Goal: Task Accomplishment & Management: Use online tool/utility

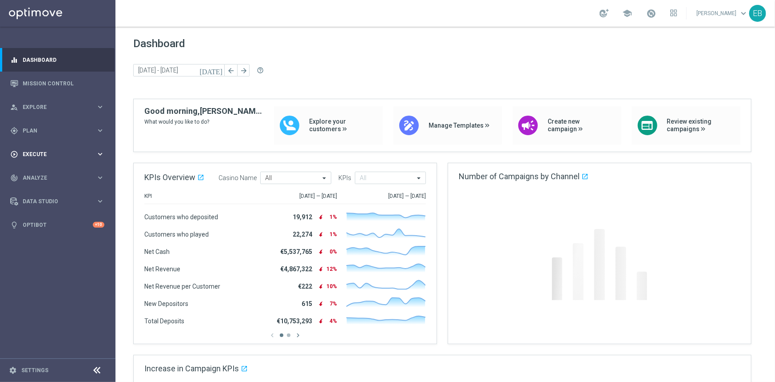
click at [58, 153] on span "Execute" at bounding box center [59, 154] width 73 height 5
click at [50, 130] on span "Plan" at bounding box center [59, 130] width 73 height 5
click at [38, 175] on span "Templates" at bounding box center [56, 175] width 64 height 5
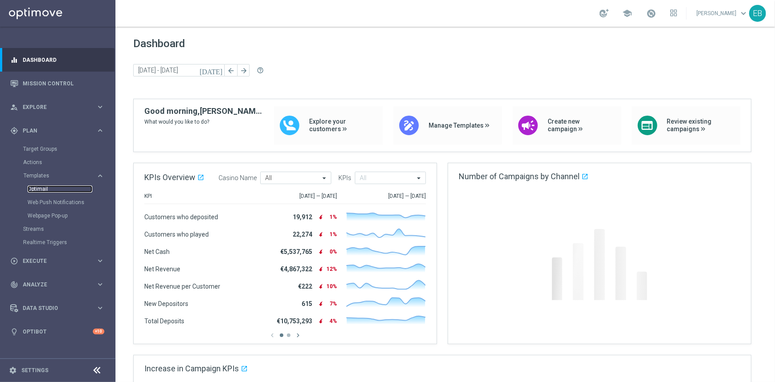
click at [53, 190] on link "Optimail" at bounding box center [60, 188] width 65 height 7
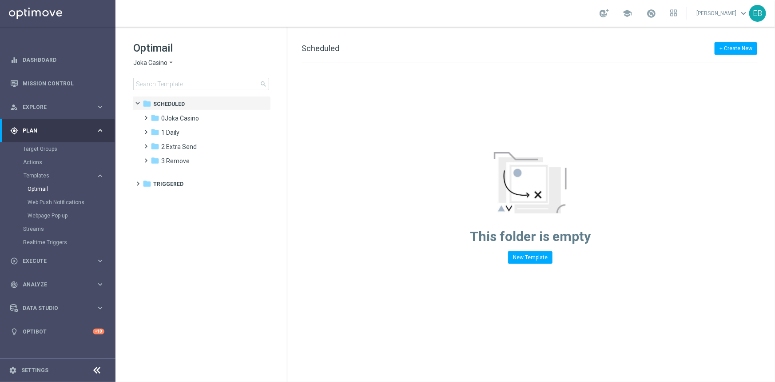
click at [161, 67] on span "Joka Casino" at bounding box center [150, 63] width 34 height 8
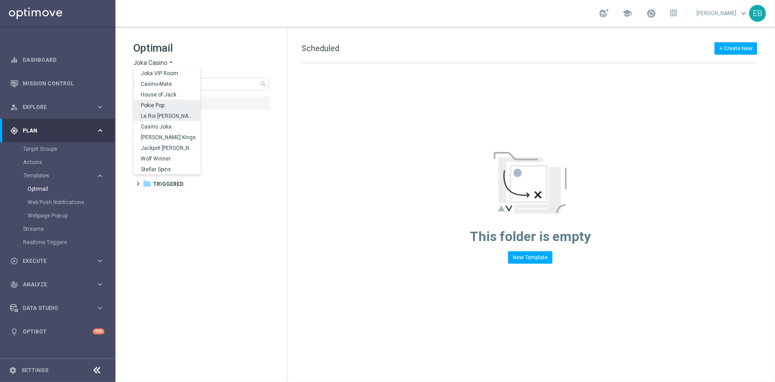
scroll to position [32, 0]
click at [0, 0] on span "Pokie Pop" at bounding box center [0, 0] width 0 height 0
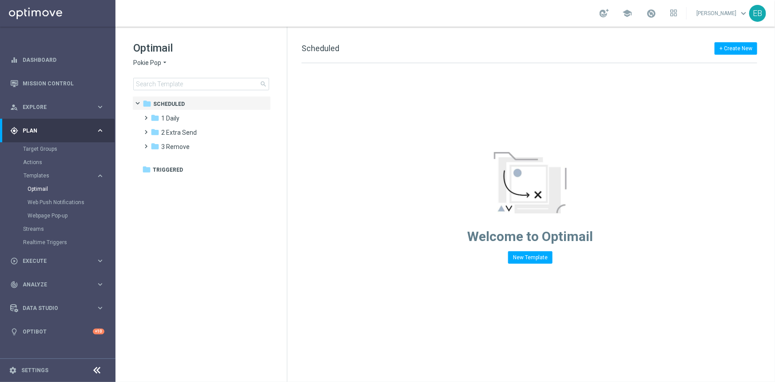
click at [146, 91] on div "Optimail Pokie Pop arrow_drop_down × Pokie Pop search folder 1 Folder folder Sc…" at bounding box center [202, 88] width 172 height 122
click at [160, 83] on input at bounding box center [201, 84] width 136 height 12
click at [174, 83] on input at bounding box center [201, 84] width 136 height 12
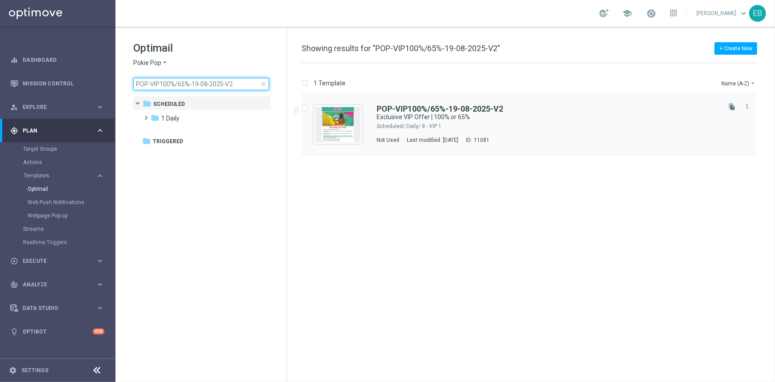
type input "POP-VIP100%/65%-19-08-2025-V2"
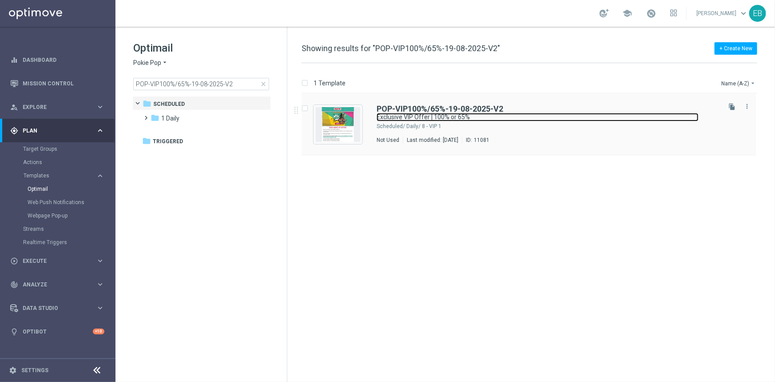
click at [544, 113] on link "Exclusive VIP Offer | 100% or 65%" at bounding box center [538, 117] width 322 height 8
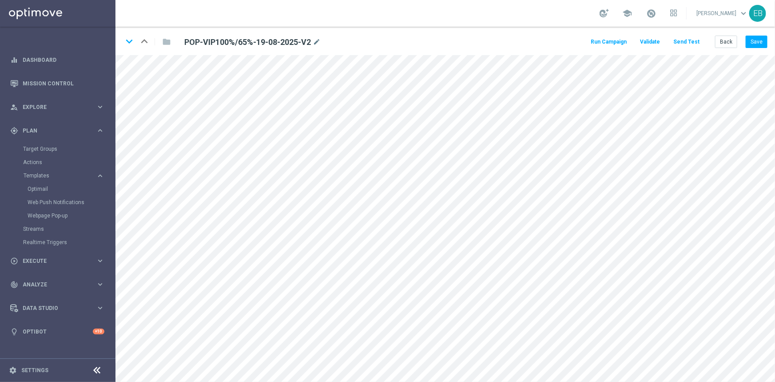
click at [544, 40] on button "Send Test" at bounding box center [686, 42] width 29 height 12
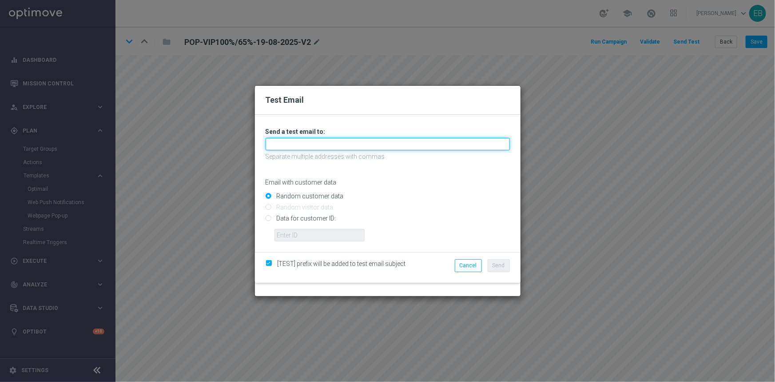
click at [304, 147] on input "text" at bounding box center [388, 144] width 244 height 12
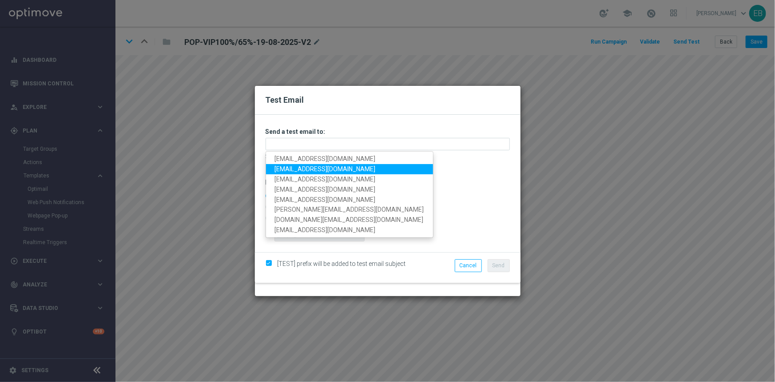
click at [291, 164] on link "mad34310@gmail.com" at bounding box center [349, 169] width 167 height 10
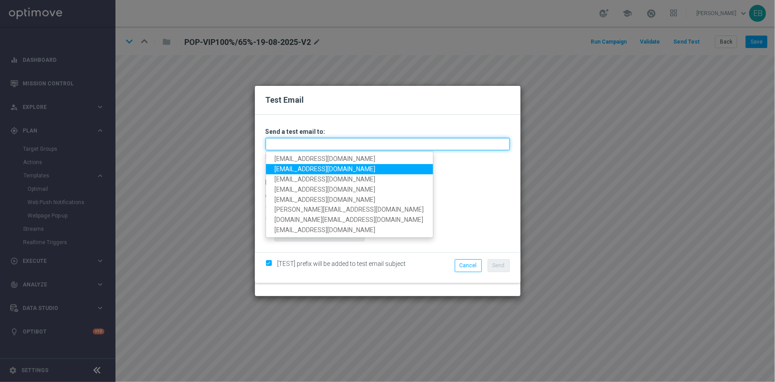
type input "mad34310@gmail.com"
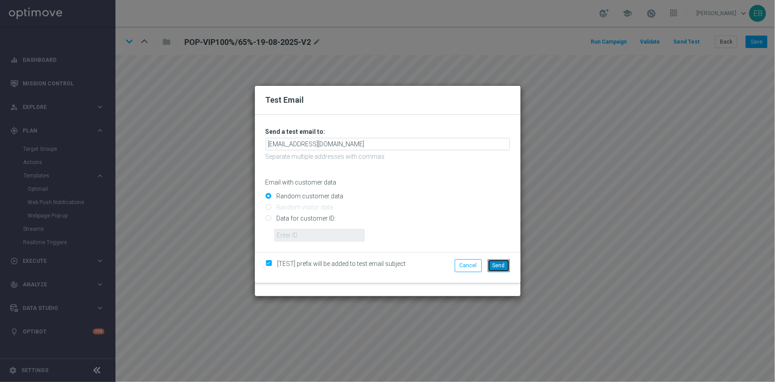
click at [504, 267] on span "Send" at bounding box center [499, 265] width 12 height 6
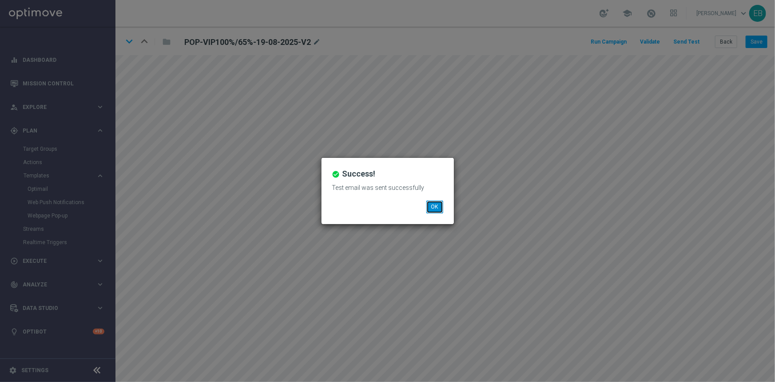
click at [436, 208] on button "OK" at bounding box center [435, 206] width 17 height 12
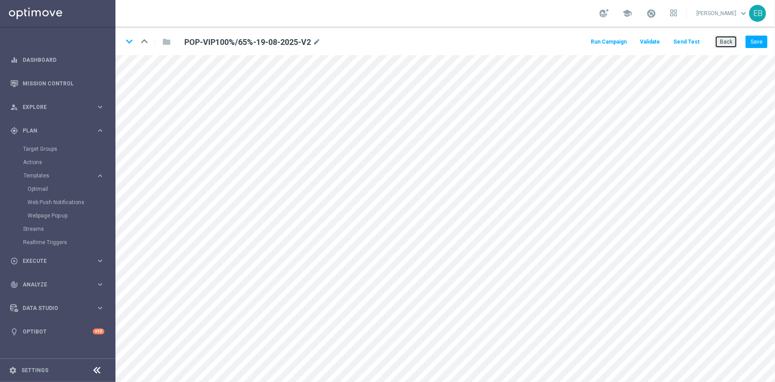
click at [544, 42] on button "Back" at bounding box center [726, 42] width 22 height 12
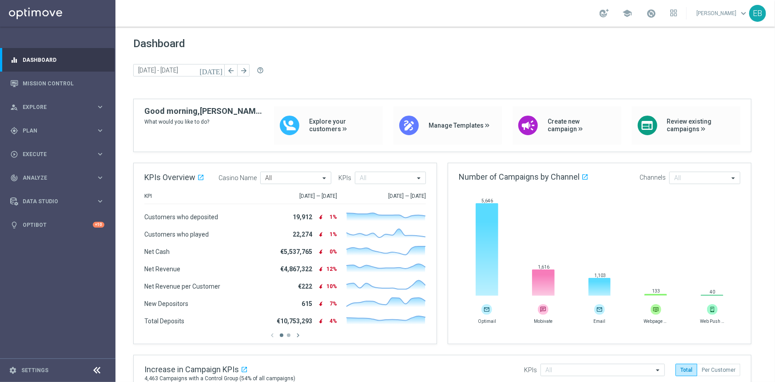
click at [544, 10] on link "Emile Bredenkamp keyboard_arrow_down" at bounding box center [723, 13] width 54 height 13
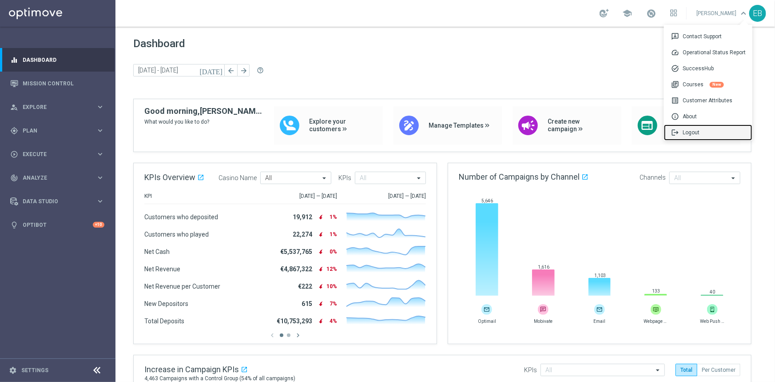
click at [544, 130] on span "logout" at bounding box center [677, 132] width 12 height 8
